Goal: Task Accomplishment & Management: Use online tool/utility

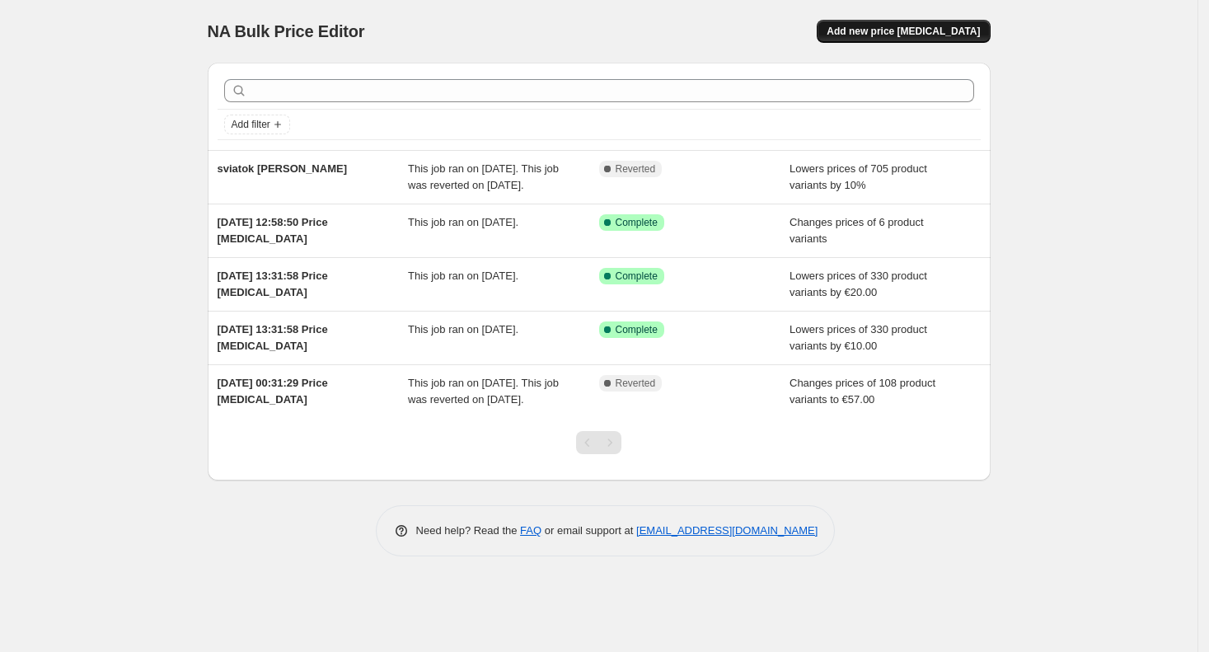
click at [930, 35] on span "Add new price [MEDICAL_DATA]" at bounding box center [903, 31] width 153 height 13
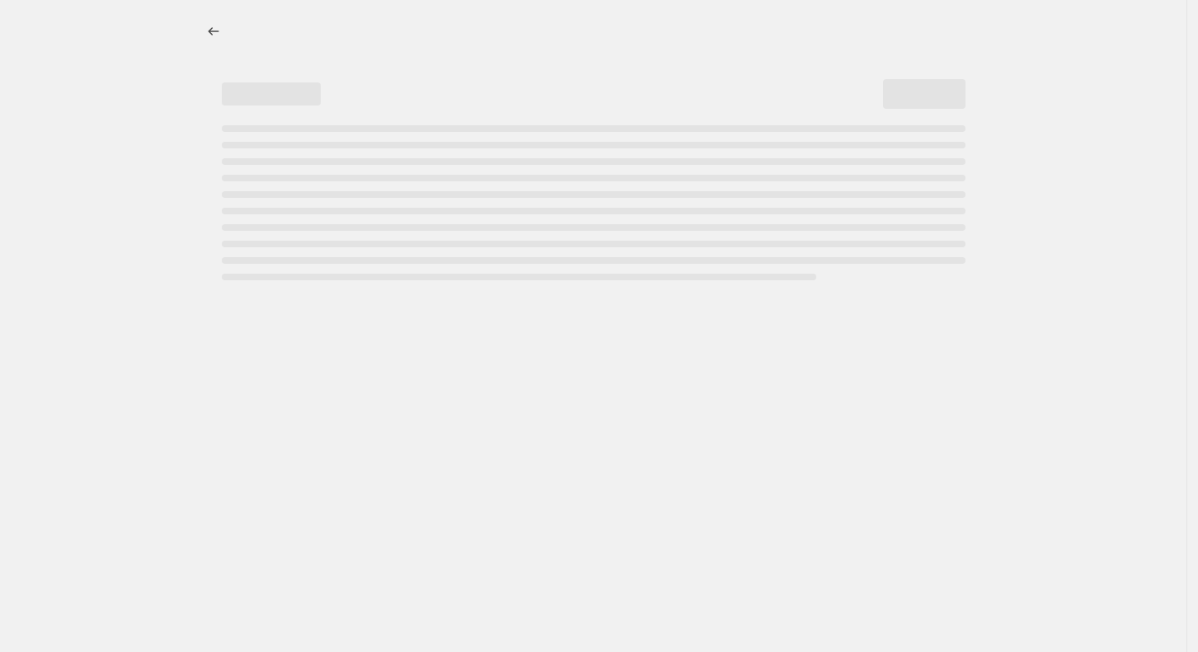
select select "percentage"
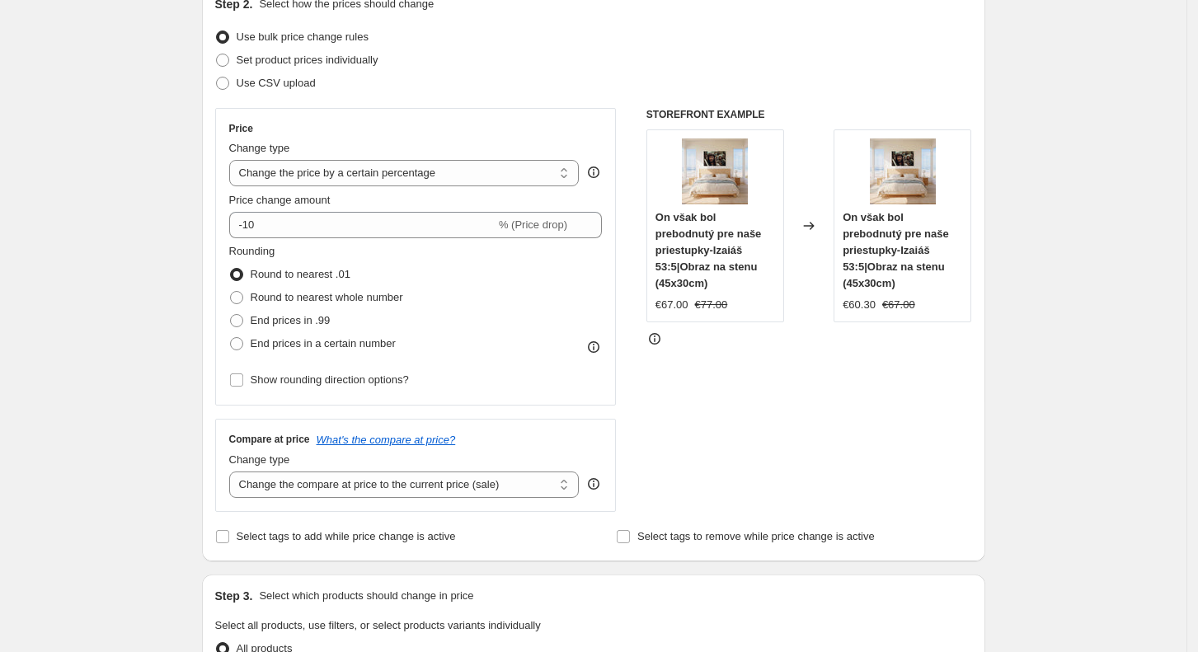
scroll to position [230, 0]
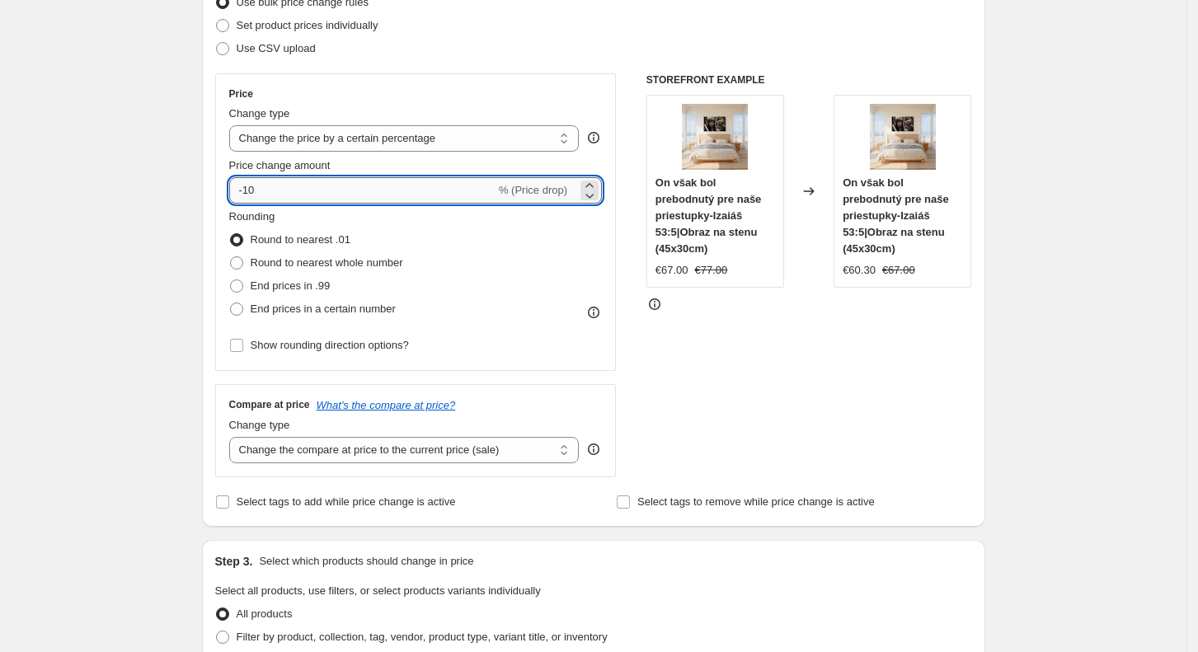
click at [443, 200] on input "-10" at bounding box center [362, 190] width 266 height 26
click at [597, 199] on icon at bounding box center [589, 195] width 16 height 16
click at [597, 198] on icon at bounding box center [589, 195] width 16 height 16
click at [593, 187] on icon at bounding box center [589, 195] width 16 height 16
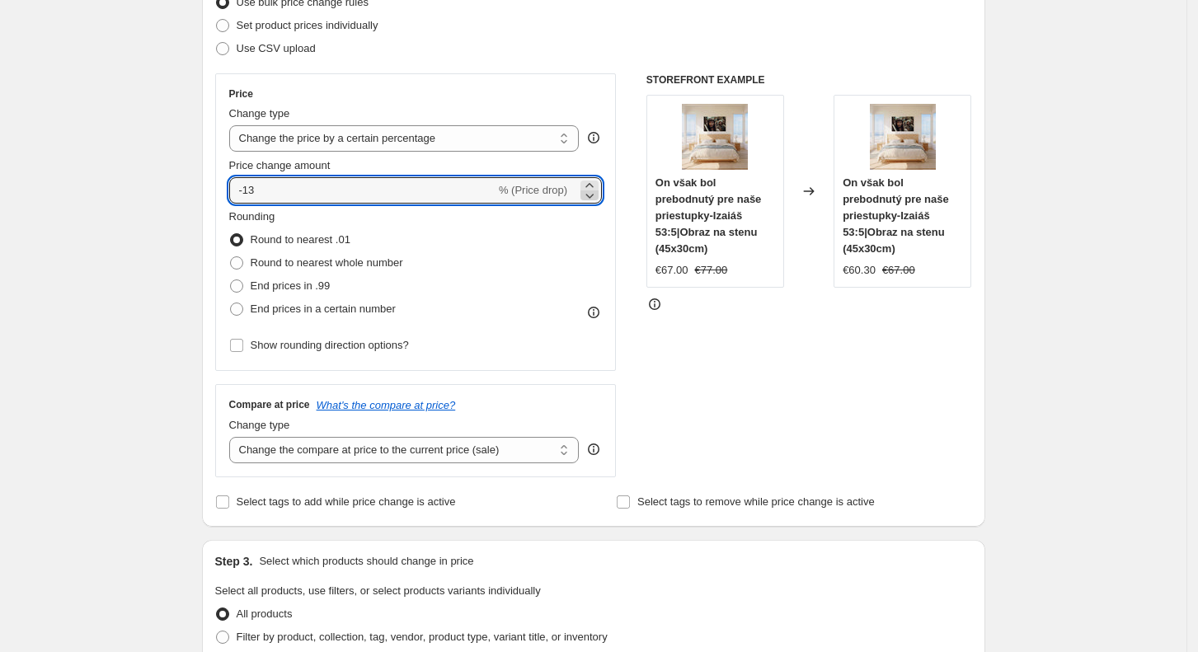
type input "-14"
click at [504, 129] on select "Change the price to a certain amount Change the price by a certain amount Chang…" at bounding box center [404, 138] width 350 height 26
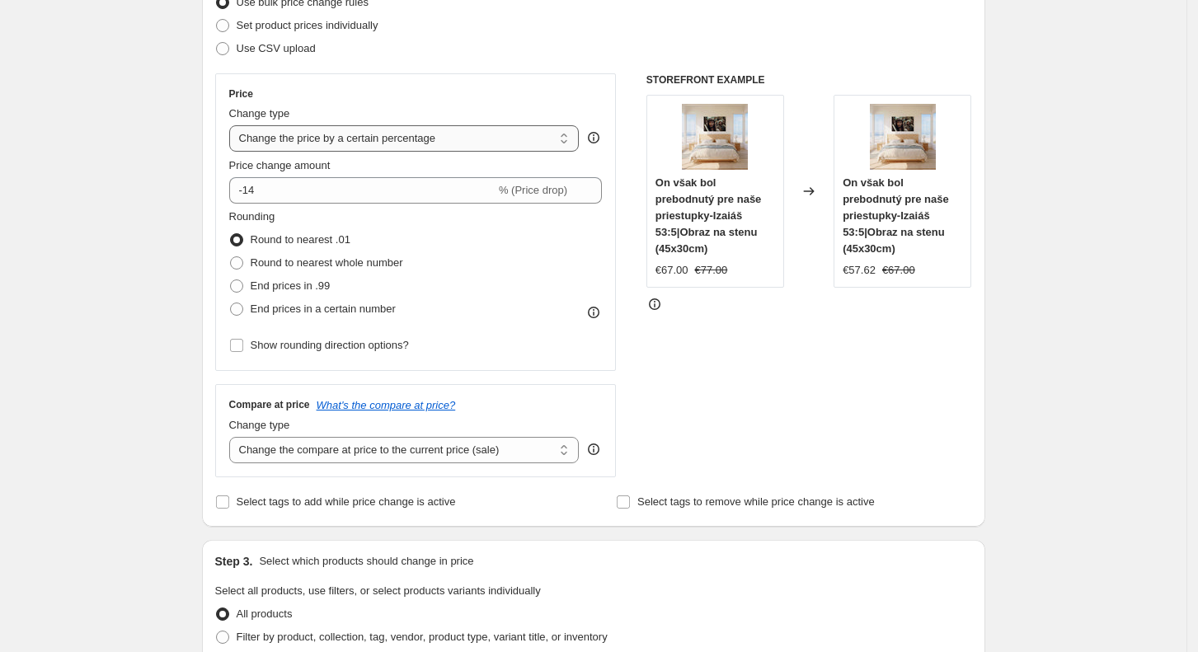
select select "by"
click at [234, 125] on select "Change the price to a certain amount Change the price by a certain amount Chang…" at bounding box center [404, 138] width 350 height 26
type input "-10.00"
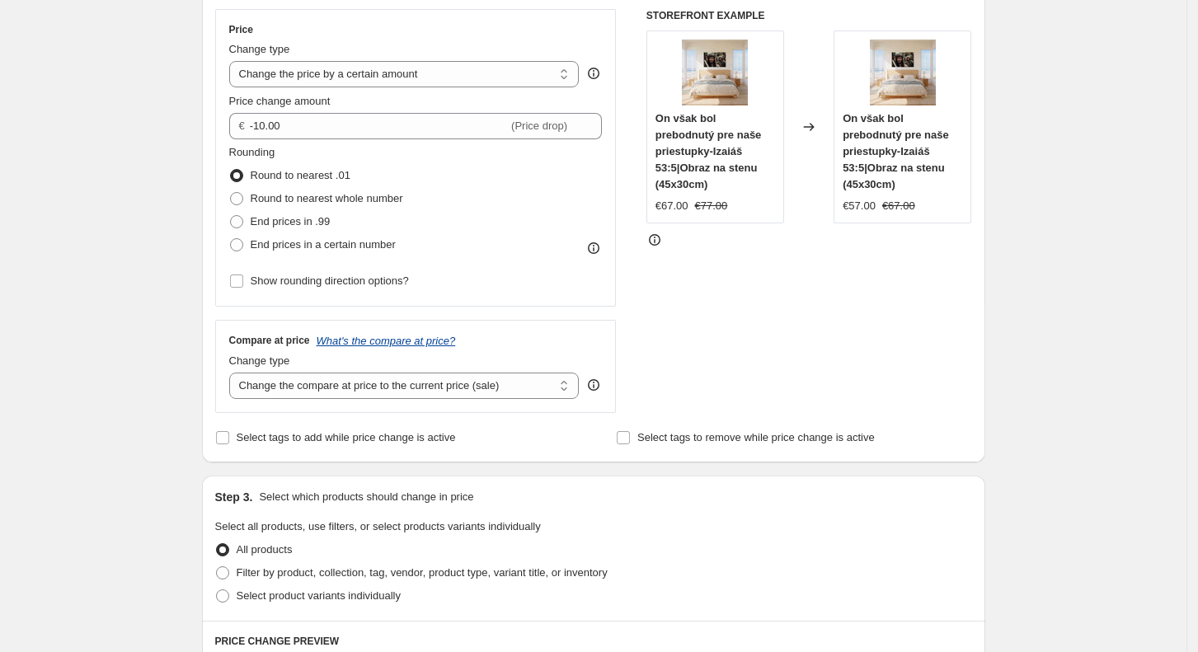
scroll to position [296, 0]
click at [388, 387] on select "Change the compare at price to the current price (sale) Change the compare at p…" at bounding box center [404, 384] width 350 height 26
click at [234, 371] on select "Change the compare at price to the current price (sale) Change the compare at p…" at bounding box center [404, 384] width 350 height 26
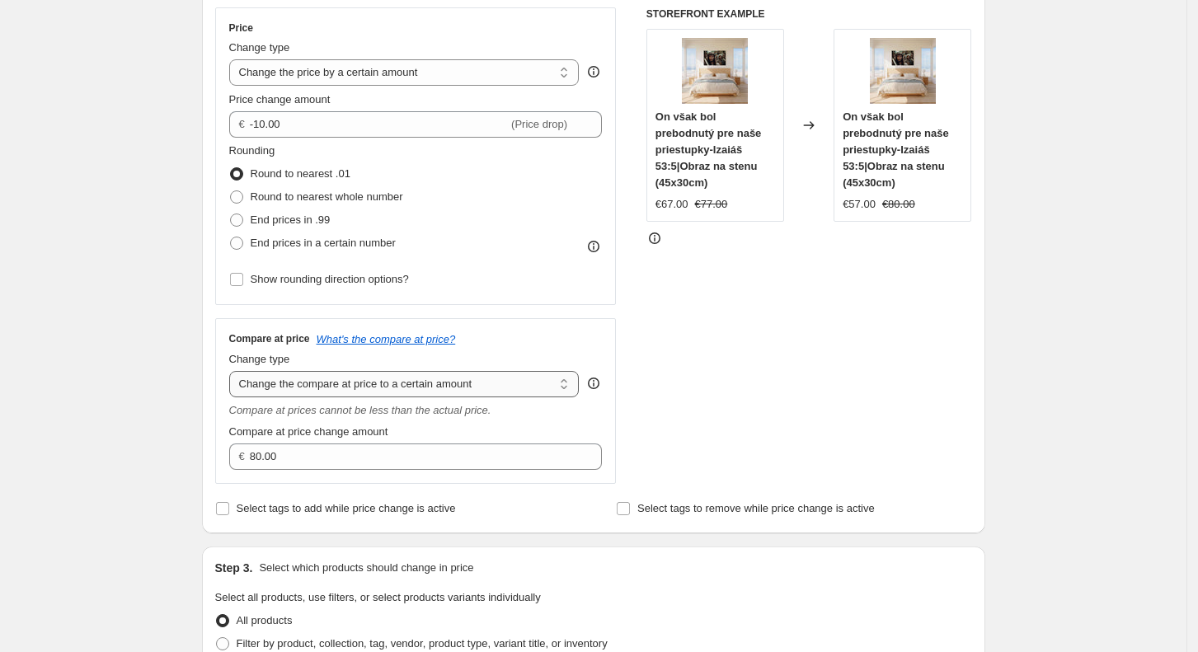
click at [453, 390] on select "Change the compare at price to the current price (sale) Change the compare at p…" at bounding box center [404, 384] width 350 height 26
select select "by"
click at [234, 371] on select "Change the compare at price to the current price (sale) Change the compare at p…" at bounding box center [404, 384] width 350 height 26
type input "-10.00"
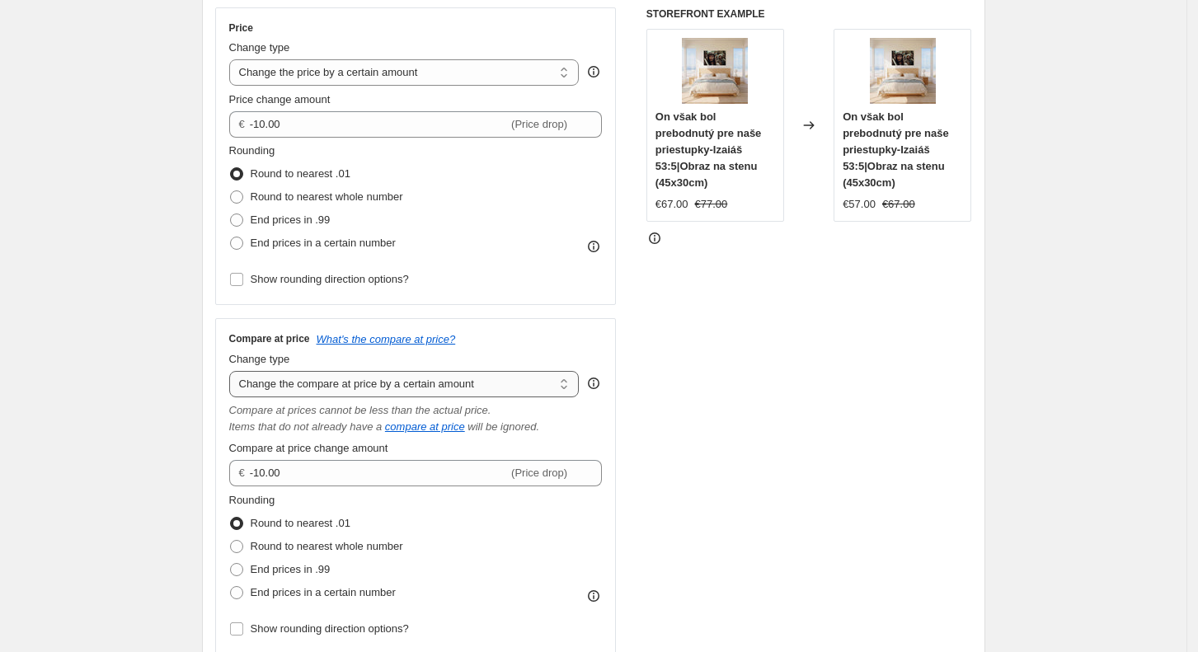
click at [490, 378] on select "Change the compare at price to the current price (sale) Change the compare at p…" at bounding box center [404, 384] width 350 height 26
click at [234, 371] on select "Change the compare at price to the current price (sale) Change the compare at p…" at bounding box center [404, 384] width 350 height 26
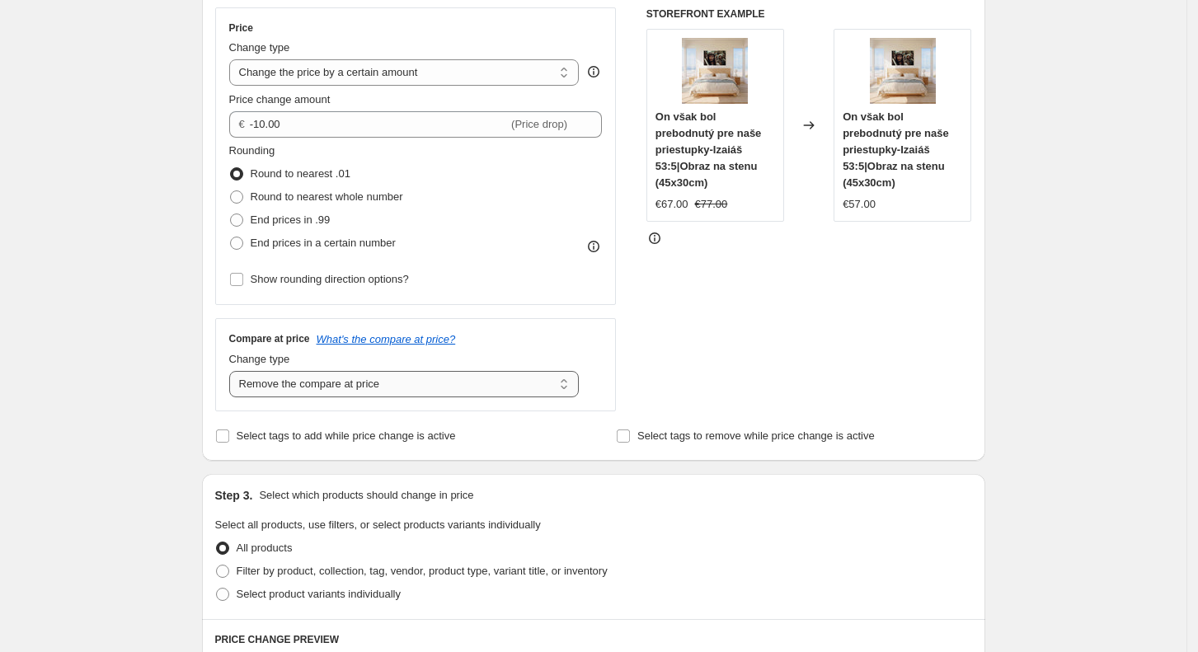
click at [435, 384] on select "Change the compare at price to the current price (sale) Change the compare at p…" at bounding box center [404, 384] width 350 height 26
select select "no_change"
click at [234, 371] on select "Change the compare at price to the current price (sale) Change the compare at p…" at bounding box center [404, 384] width 350 height 26
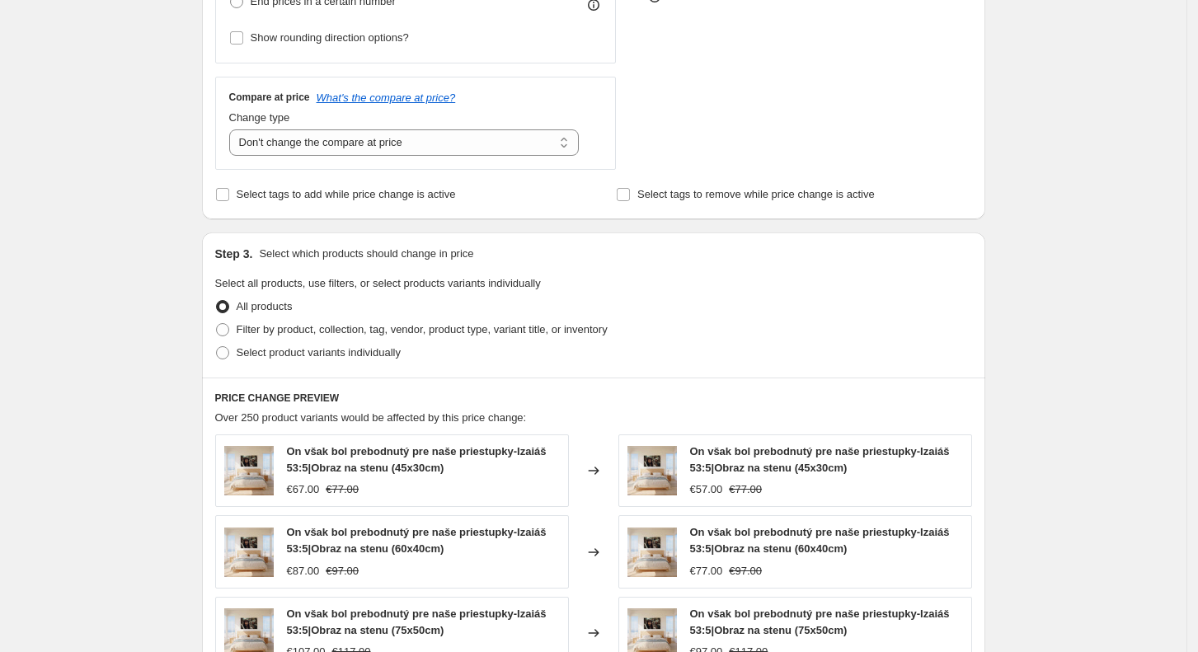
scroll to position [538, 0]
click at [373, 347] on span "Select product variants individually" at bounding box center [319, 351] width 164 height 12
click at [217, 346] on input "Select product variants individually" at bounding box center [216, 345] width 1 height 1
radio input "true"
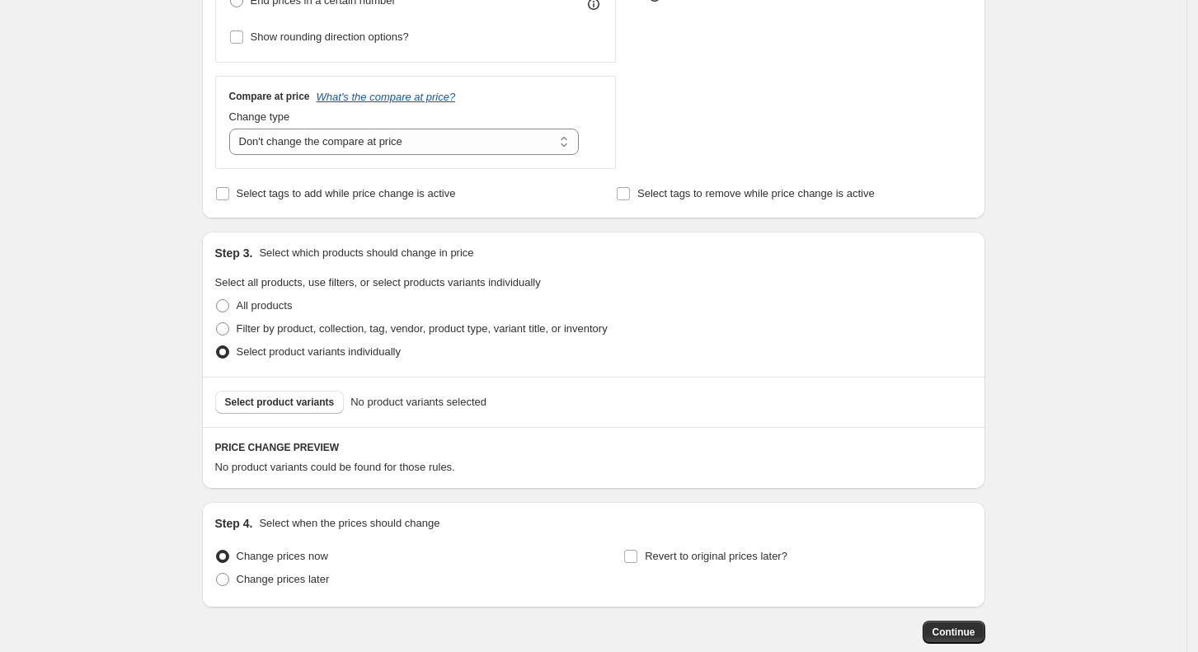
scroll to position [629, 0]
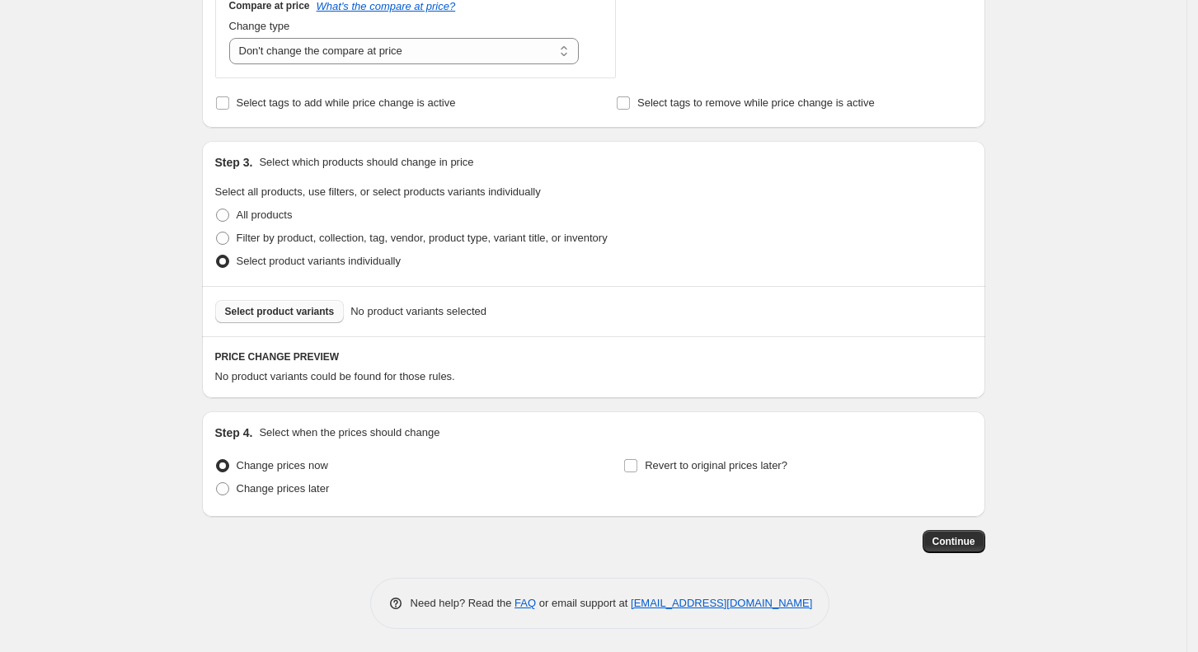
click at [298, 310] on span "Select product variants" at bounding box center [280, 311] width 110 height 13
